Goal: Task Accomplishment & Management: Manage account settings

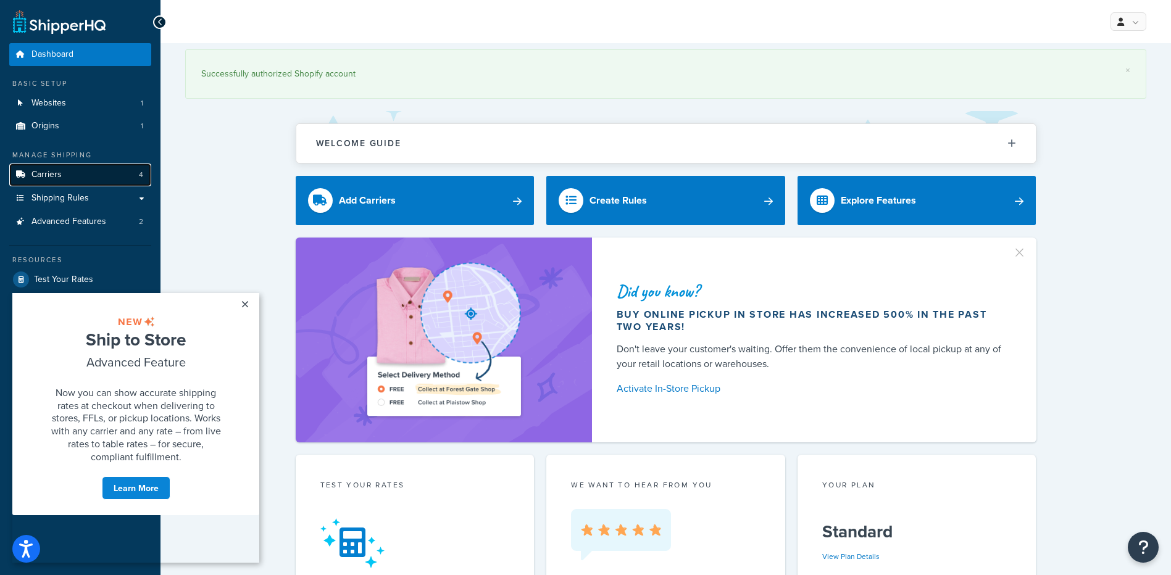
click at [51, 170] on span "Carriers" at bounding box center [46, 175] width 30 height 10
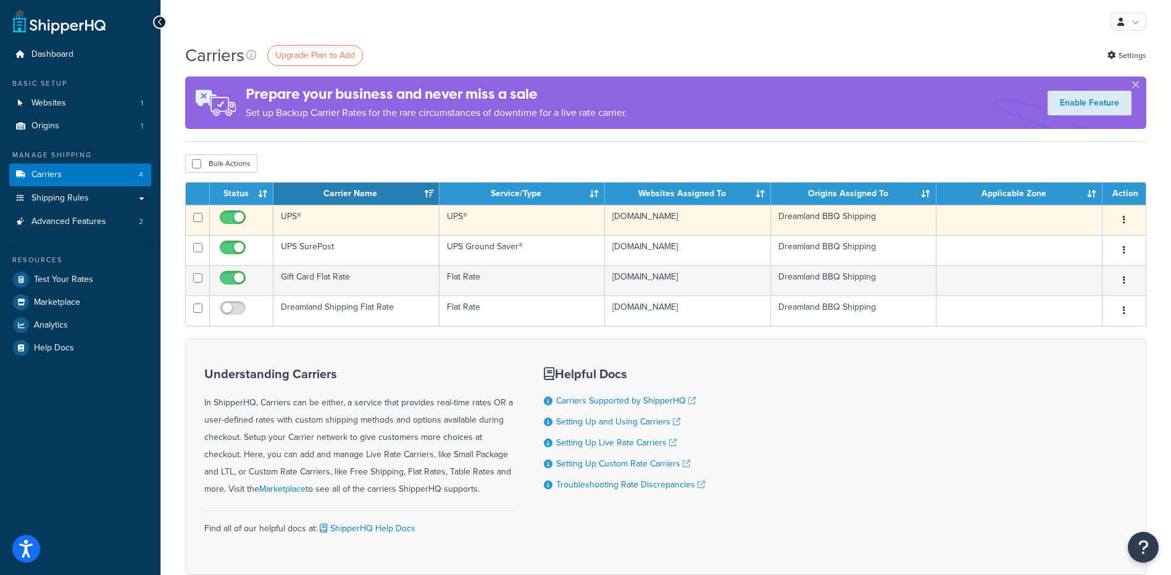
click at [1123, 218] on icon "button" at bounding box center [1124, 219] width 2 height 9
click at [1057, 250] on link "Edit" at bounding box center [1074, 244] width 98 height 25
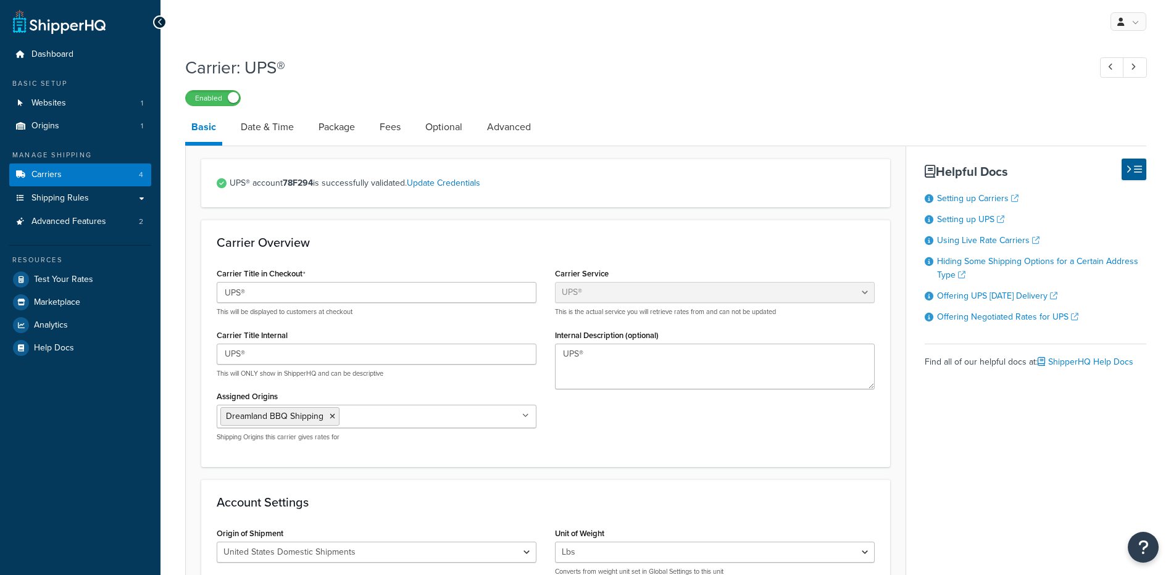
select select "ups"
click at [267, 128] on link "Date & Time" at bounding box center [267, 127] width 65 height 30
select select "yMd"
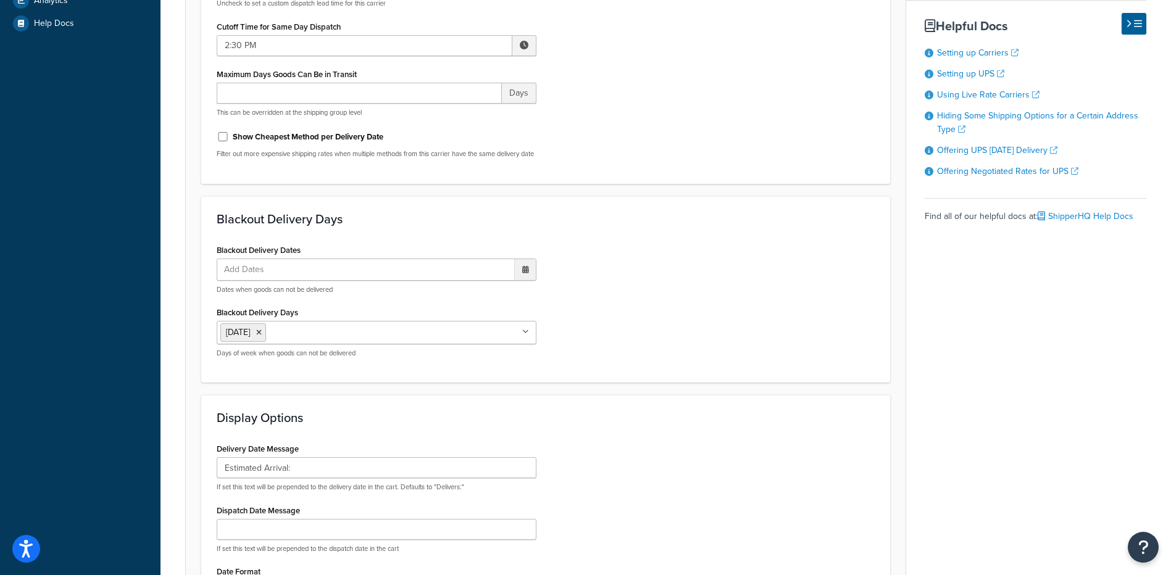
scroll to position [370, 0]
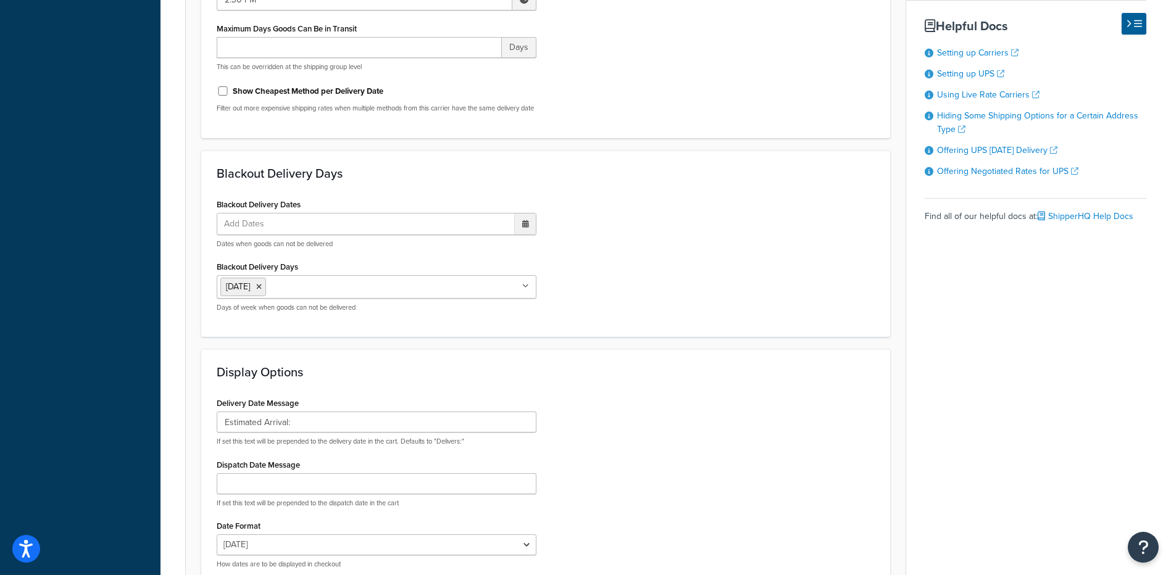
click at [448, 294] on ul "[DATE]" at bounding box center [377, 286] width 320 height 23
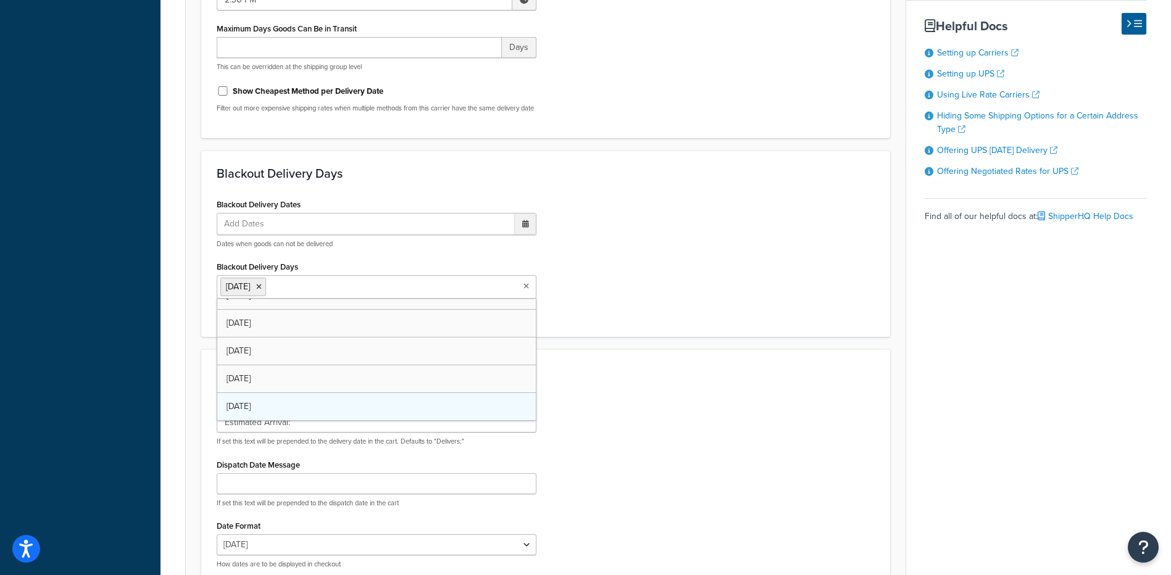
scroll to position [16, 0]
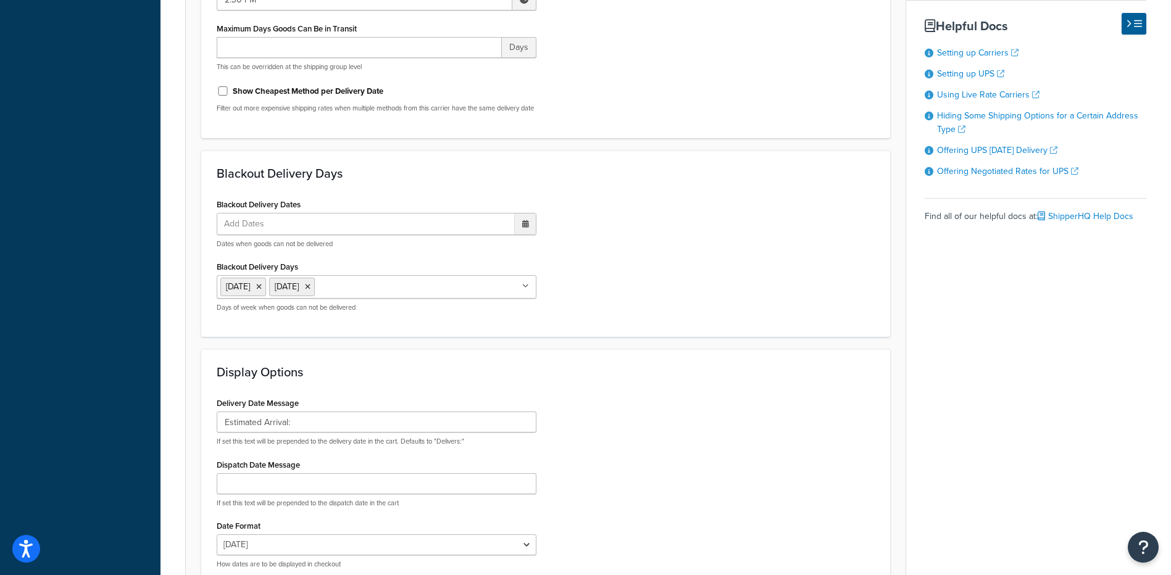
click at [664, 248] on div "Blackout Delivery Dates Add Dates ‹ [DATE] › Su Mo Tu We Th Fr Sa 27 28 29 30 3…" at bounding box center [545, 259] width 677 height 127
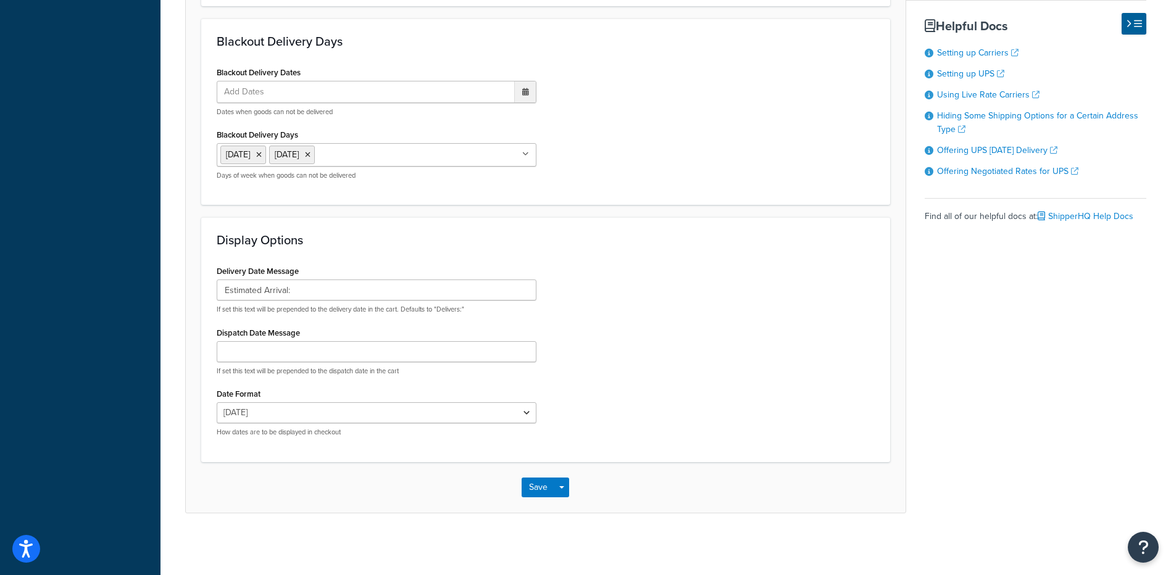
scroll to position [512, 0]
click at [545, 488] on button "Save" at bounding box center [538, 488] width 33 height 20
